Goal: Communication & Community: Connect with others

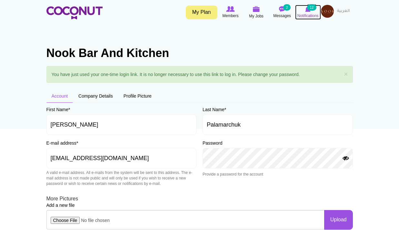
click at [312, 11] on icon at bounding box center [308, 8] width 25 height 7
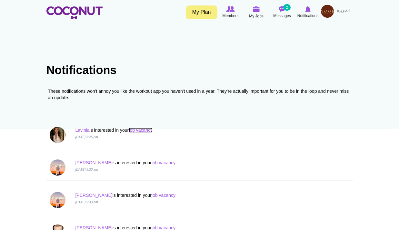
click at [142, 128] on link "job vacancy" at bounding box center [141, 130] width 24 height 5
click at [80, 130] on link "Lavinia" at bounding box center [82, 130] width 14 height 5
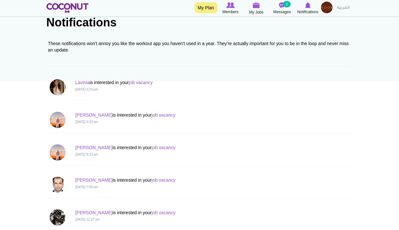
scroll to position [97, 0]
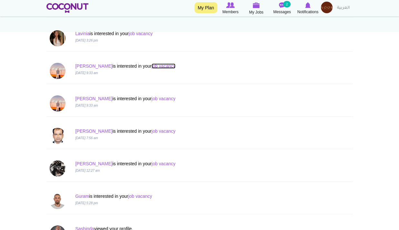
click at [152, 65] on link "job vacancy" at bounding box center [164, 66] width 24 height 5
click at [77, 65] on link "[PERSON_NAME]" at bounding box center [93, 66] width 37 height 5
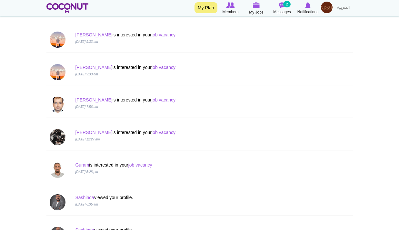
scroll to position [129, 0]
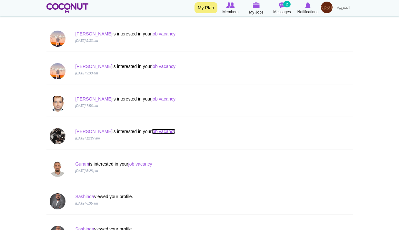
click at [152, 132] on link "job vacancy" at bounding box center [164, 131] width 24 height 5
click at [85, 130] on link "Aakash" at bounding box center [93, 131] width 37 height 5
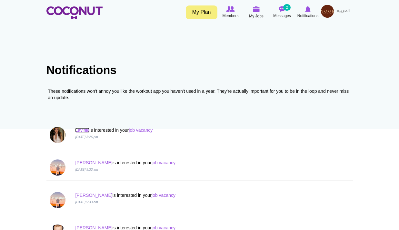
click at [86, 132] on link "Lavinia" at bounding box center [82, 130] width 14 height 5
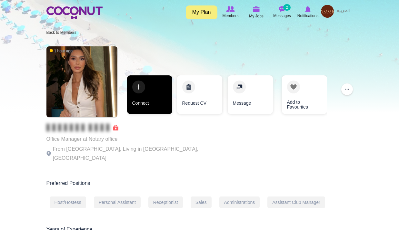
click at [152, 103] on link "Connect" at bounding box center [149, 94] width 45 height 39
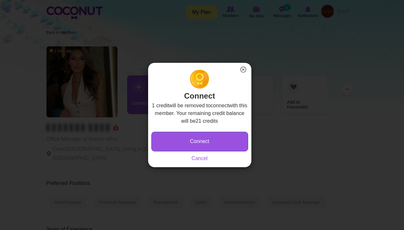
click at [210, 135] on button "Connect" at bounding box center [199, 142] width 97 height 20
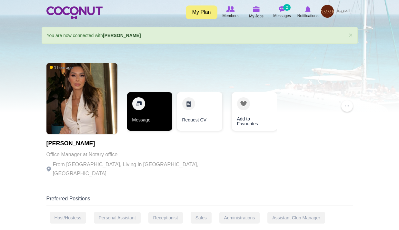
click at [157, 114] on link "Message" at bounding box center [149, 111] width 45 height 39
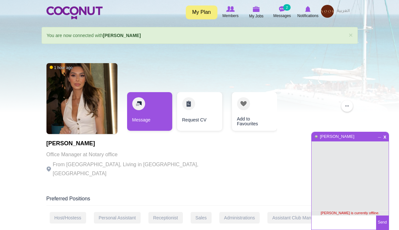
click at [347, 222] on textarea at bounding box center [343, 223] width 64 height 14
type textarea "Hi Lavinia, send your cv at management@nook.bh"
click at [385, 223] on button "Send" at bounding box center [382, 223] width 13 height 14
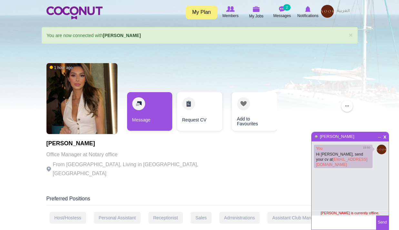
click at [274, 72] on div "1 hour ago Lavinia Popa Office Manager at Notary office From Romania, Living in…" at bounding box center [199, 121] width 306 height 123
click at [306, 12] on icon at bounding box center [308, 8] width 25 height 7
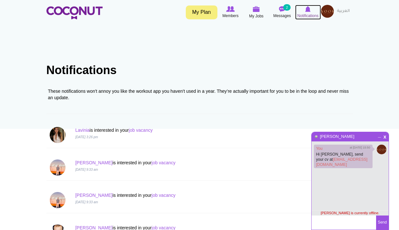
click at [305, 9] on img at bounding box center [307, 9] width 5 height 6
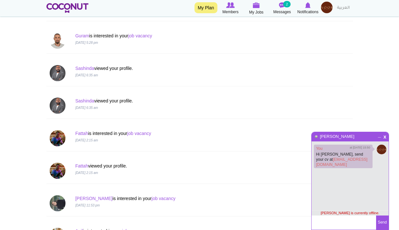
scroll to position [258, 0]
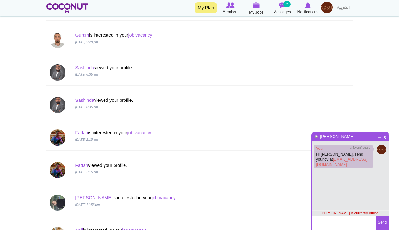
click at [360, 46] on body "Toggle navigation My Plan Members My Jobs Post a Job Messages 2 Notifications M…" at bounding box center [199, 199] width 399 height 914
click at [309, 15] on span "Notifications" at bounding box center [307, 12] width 21 height 6
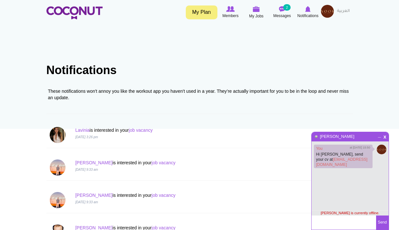
click at [325, 10] on img at bounding box center [327, 11] width 13 height 13
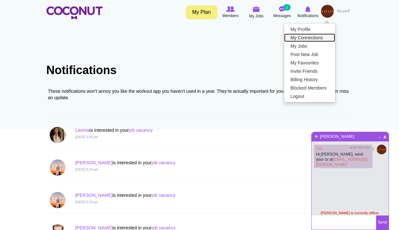
click at [325, 41] on link "My Connections" at bounding box center [309, 38] width 51 height 8
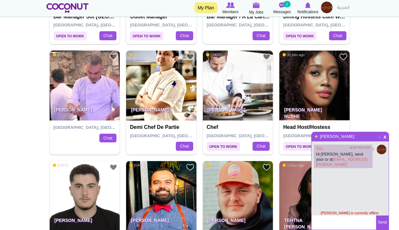
scroll to position [838, 0]
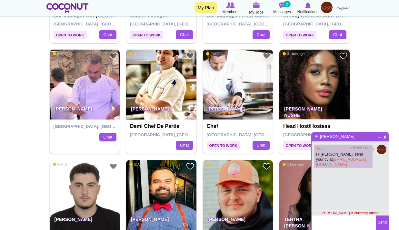
click at [249, 101] on img at bounding box center [238, 85] width 70 height 70
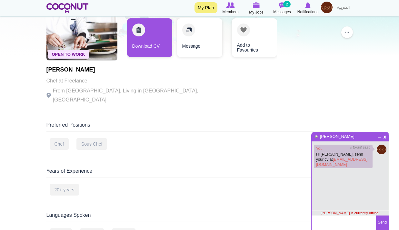
scroll to position [32, 0]
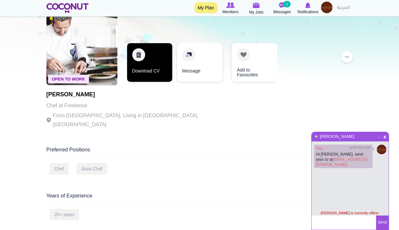
click at [151, 75] on link "Download CV" at bounding box center [149, 62] width 45 height 39
